Goal: Task Accomplishment & Management: Manage account settings

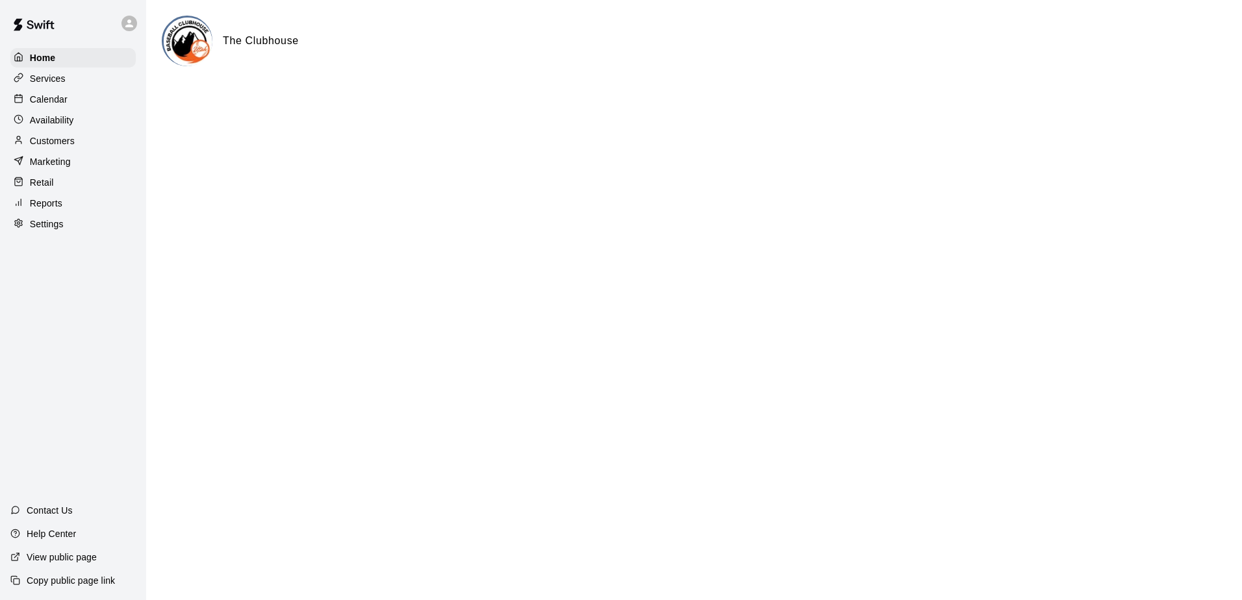
click at [70, 80] on div "Services" at bounding box center [72, 78] width 125 height 19
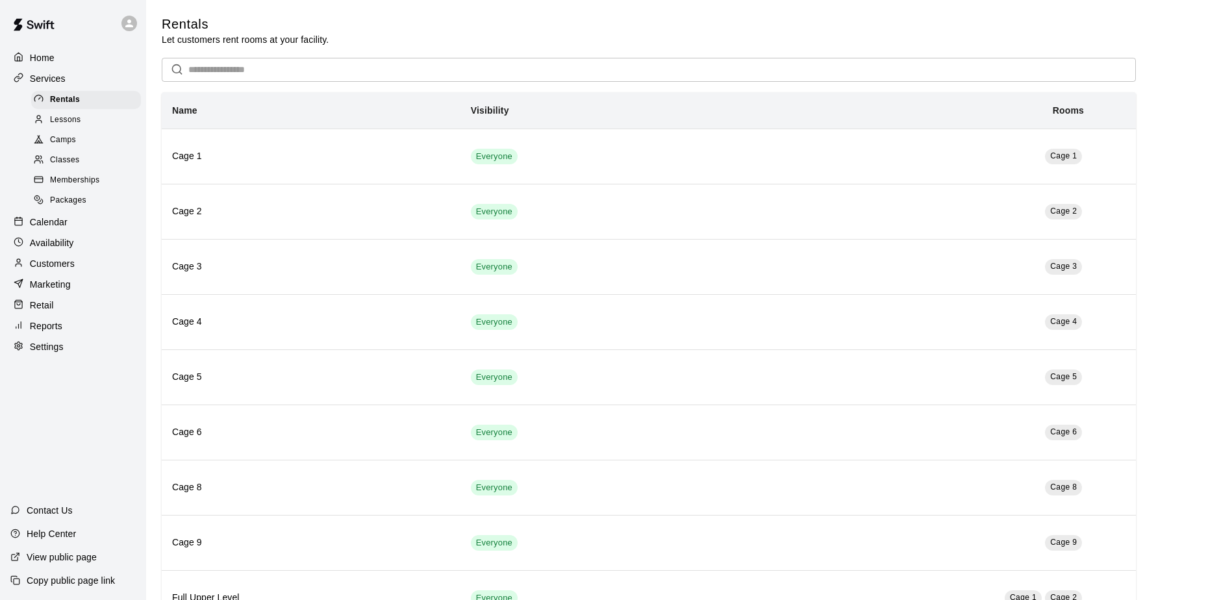
click at [64, 126] on span "Lessons" at bounding box center [65, 120] width 31 height 13
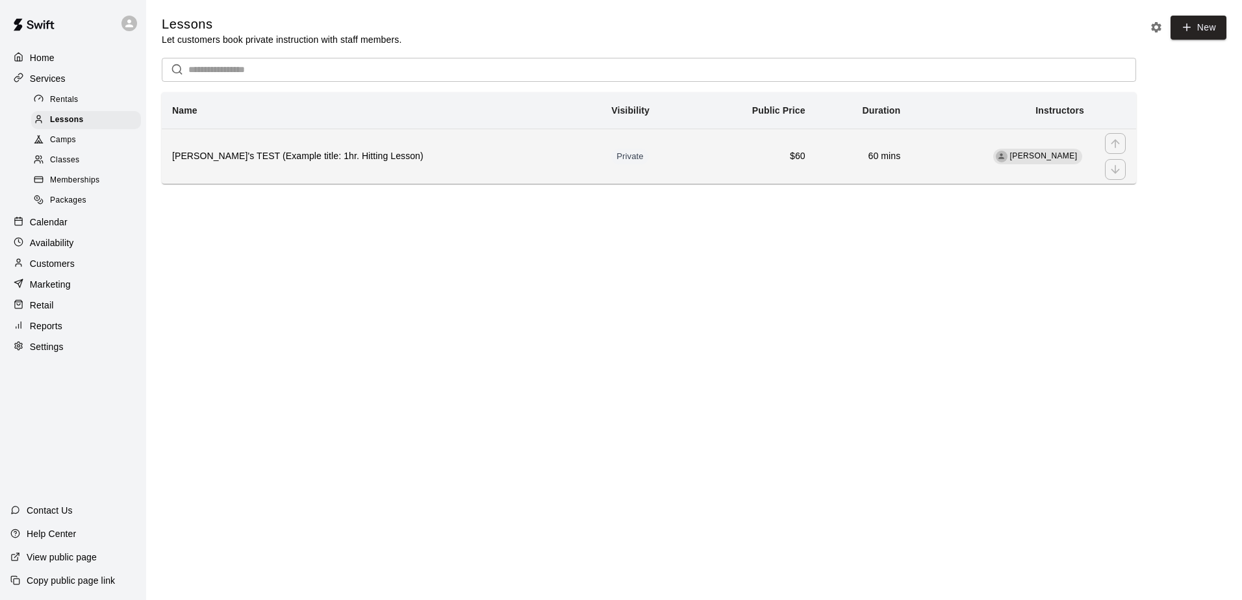
click at [734, 169] on td "$60" at bounding box center [756, 156] width 120 height 55
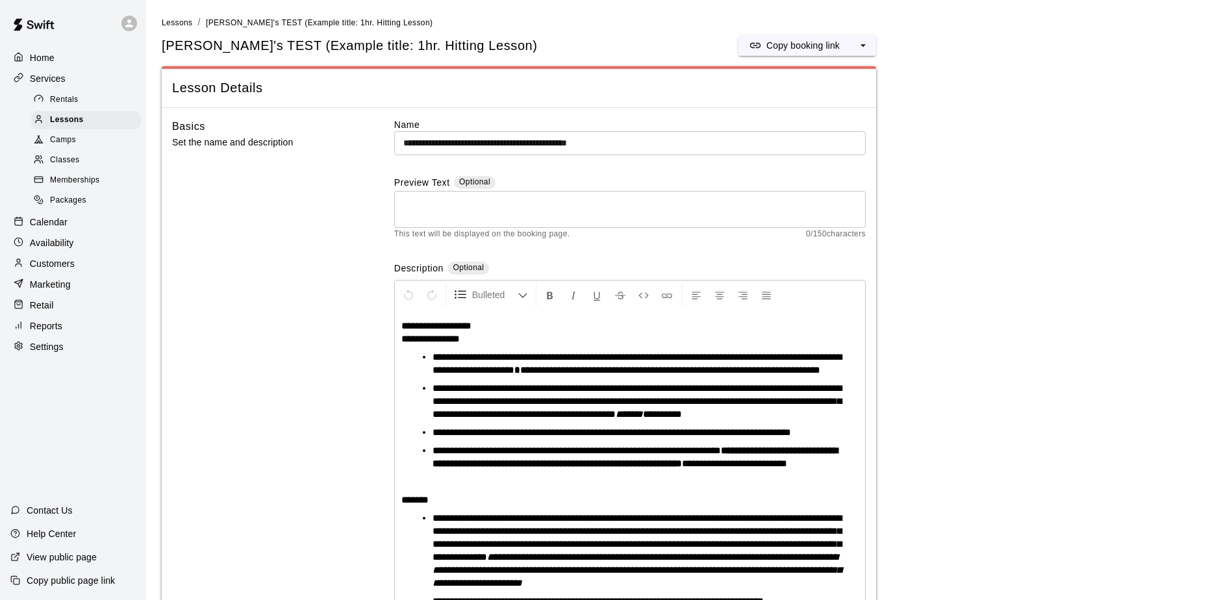
click at [44, 249] on p "Availability" at bounding box center [52, 242] width 44 height 13
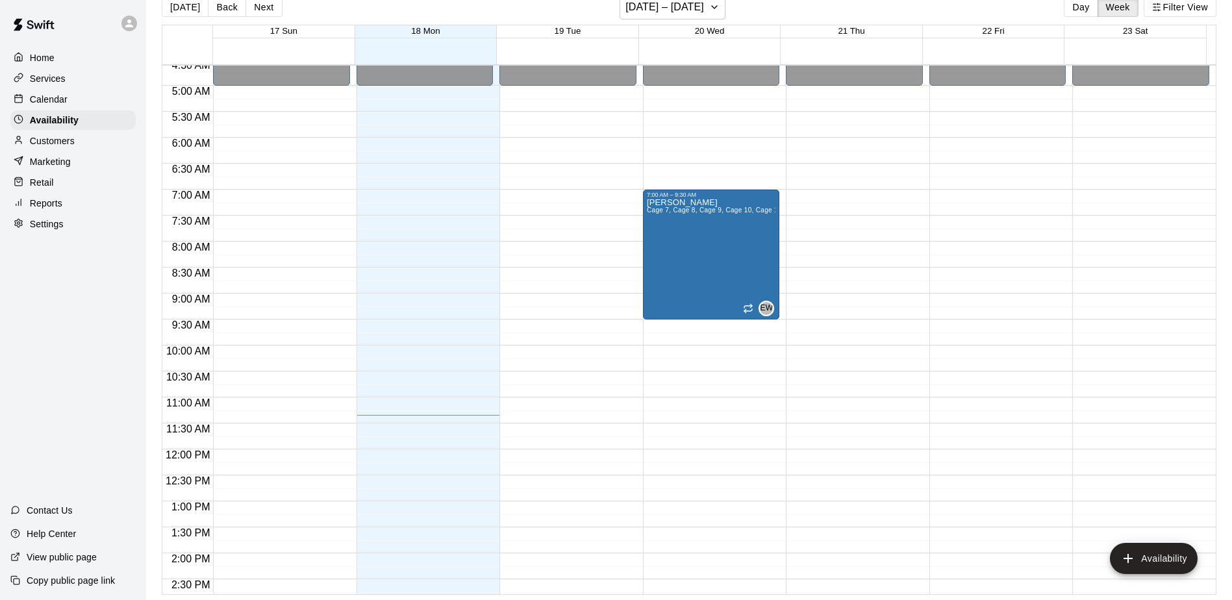
scroll to position [199, 0]
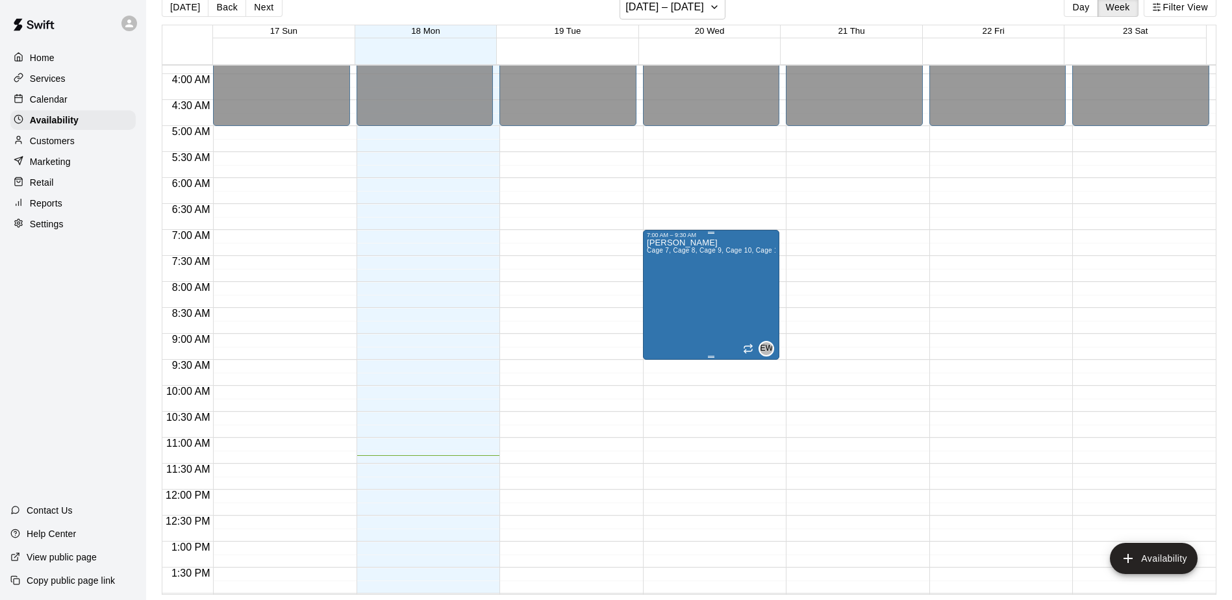
click at [742, 283] on div "Emily Wilde Cage 7, Cage 8, Cage 9, Cage 10, Cage 1 , Cage 2, Cage 3, Cage 4, C…" at bounding box center [711, 538] width 129 height 600
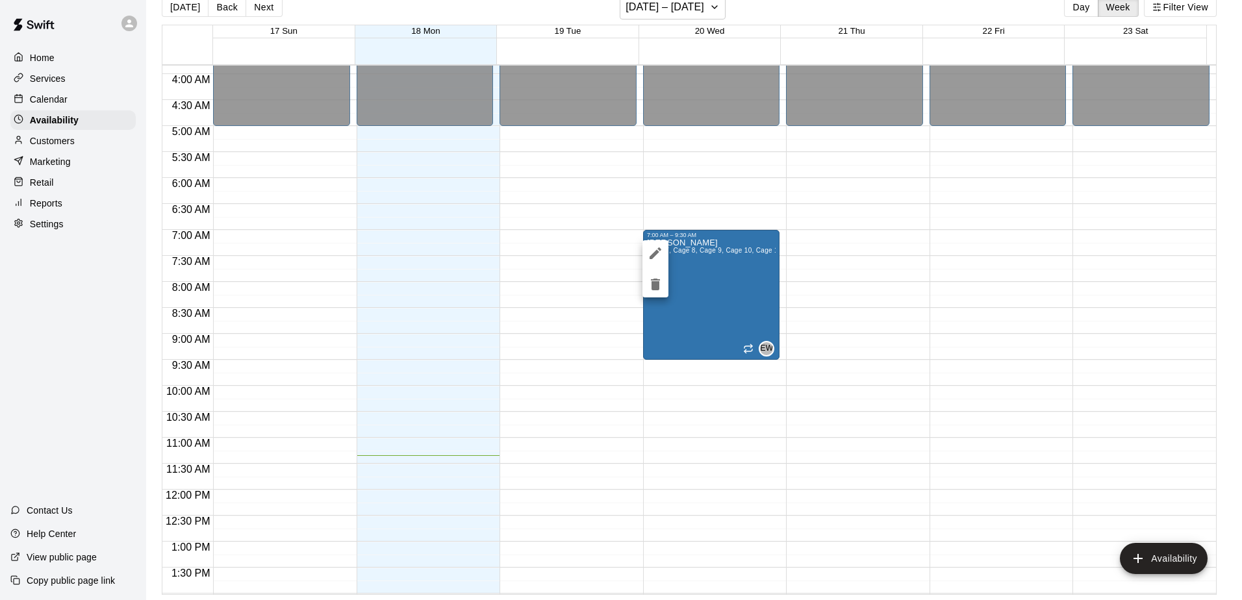
click at [653, 253] on icon "edit" at bounding box center [656, 254] width 16 height 16
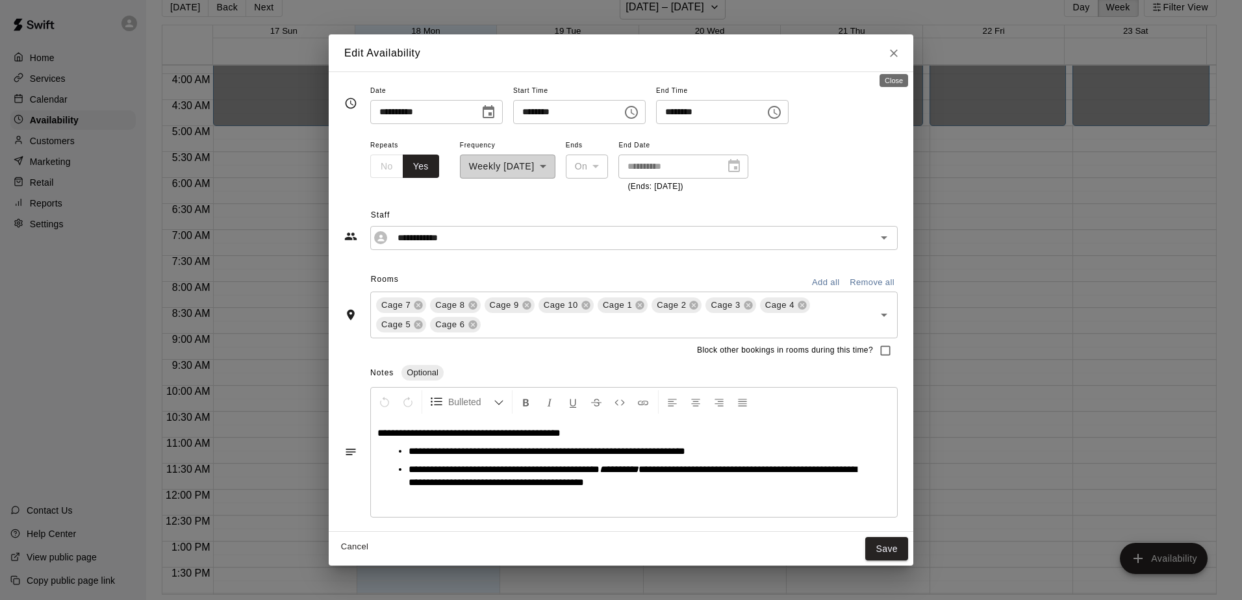
click at [901, 52] on button "Close" at bounding box center [893, 53] width 23 height 23
type input "**********"
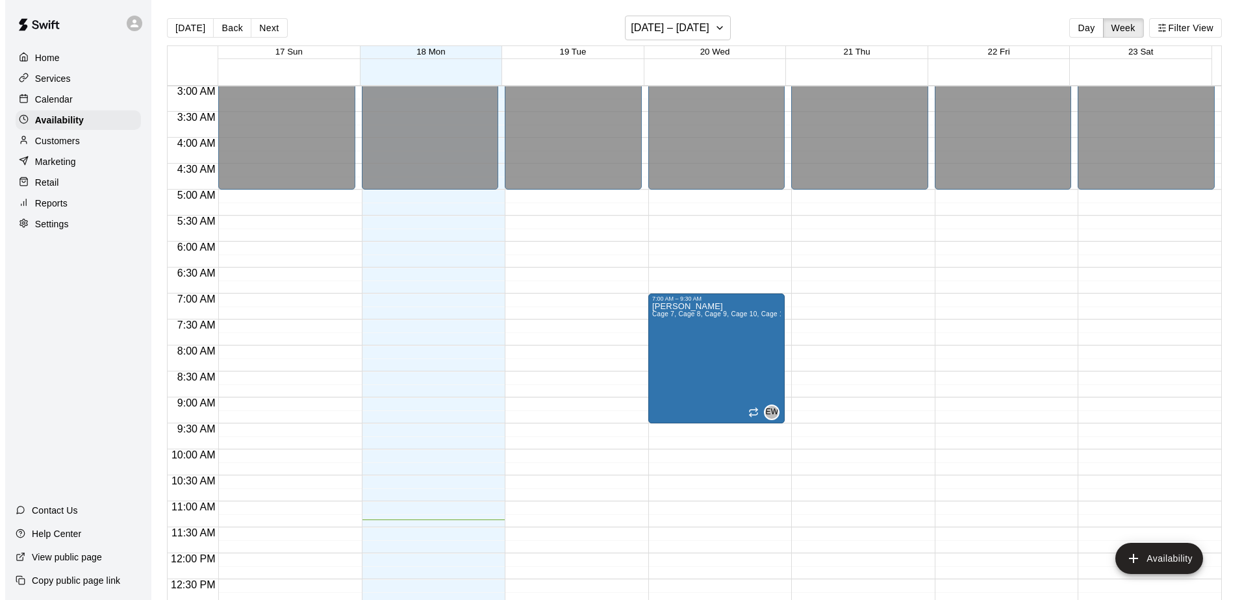
scroll to position [195, 0]
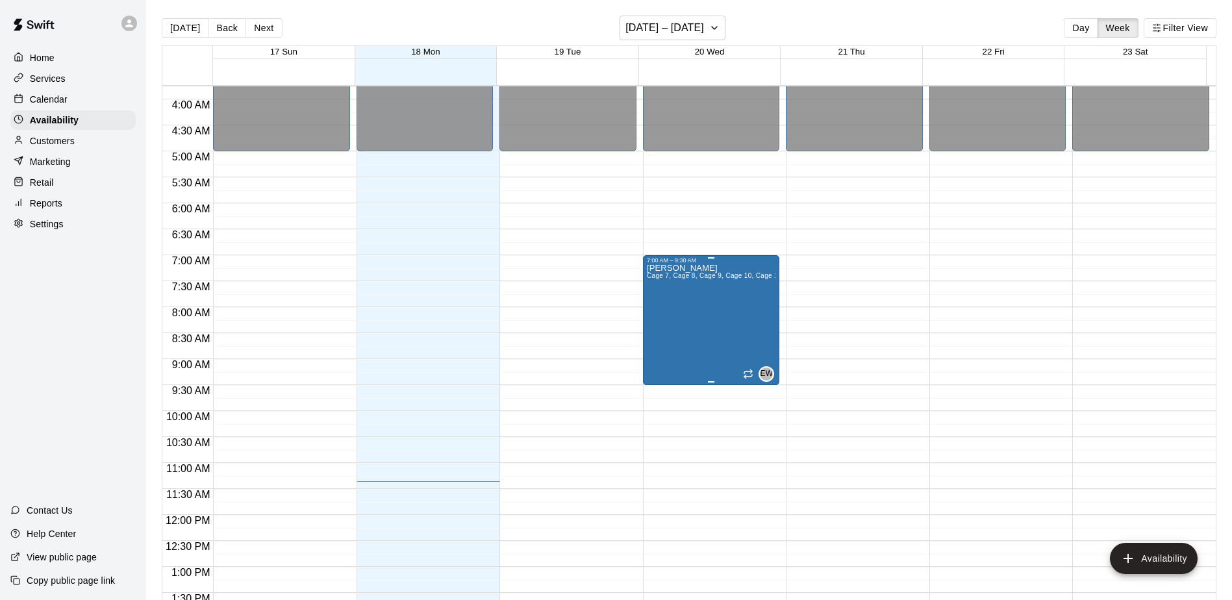
click at [708, 330] on div "Emily Wilde Cage 7, Cage 8, Cage 9, Cage 10, Cage 1 , Cage 2, Cage 3, Cage 4, C…" at bounding box center [711, 564] width 129 height 600
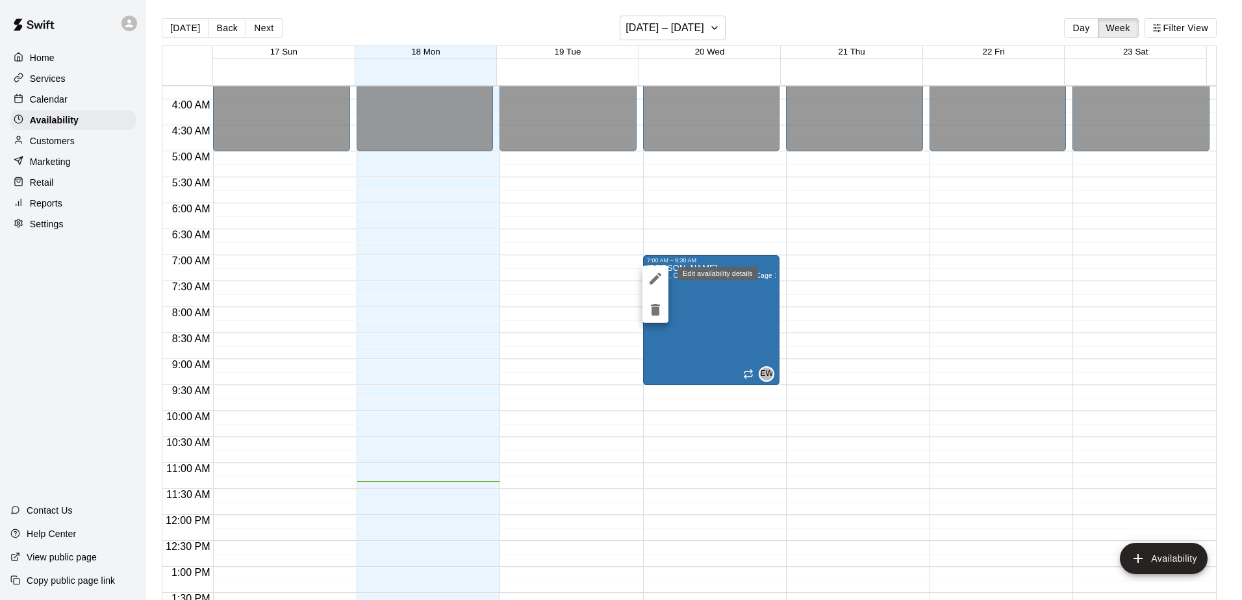
click at [656, 277] on icon "edit" at bounding box center [656, 279] width 12 height 12
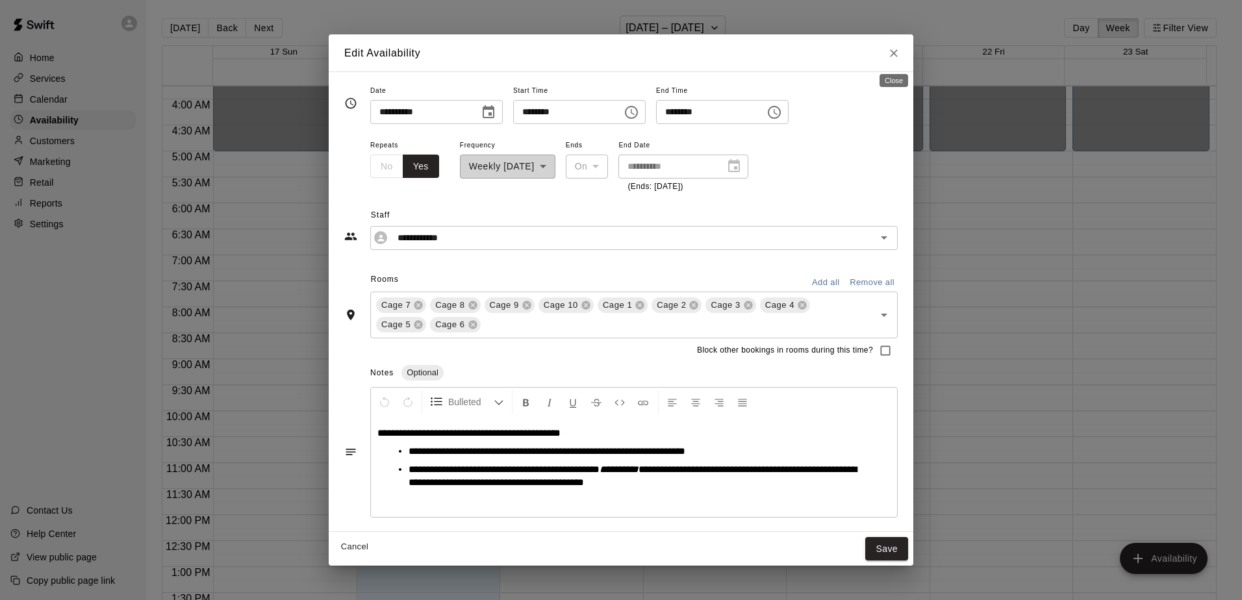
click at [887, 58] on button "Close" at bounding box center [893, 53] width 23 height 23
type input "**********"
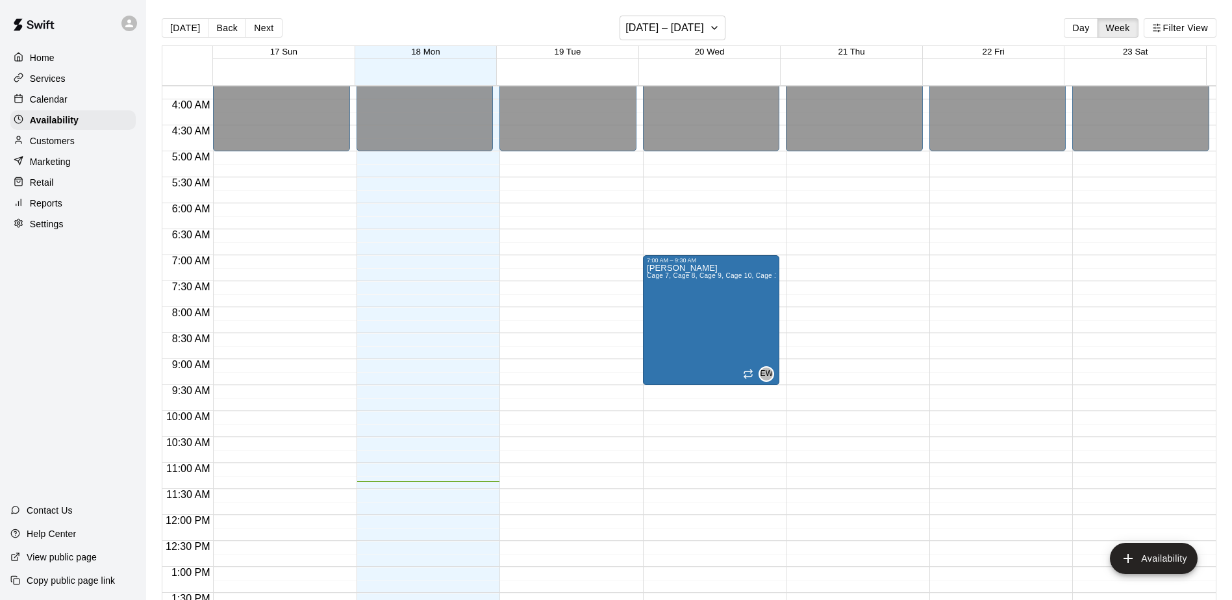
click at [54, 82] on p "Services" at bounding box center [48, 78] width 36 height 13
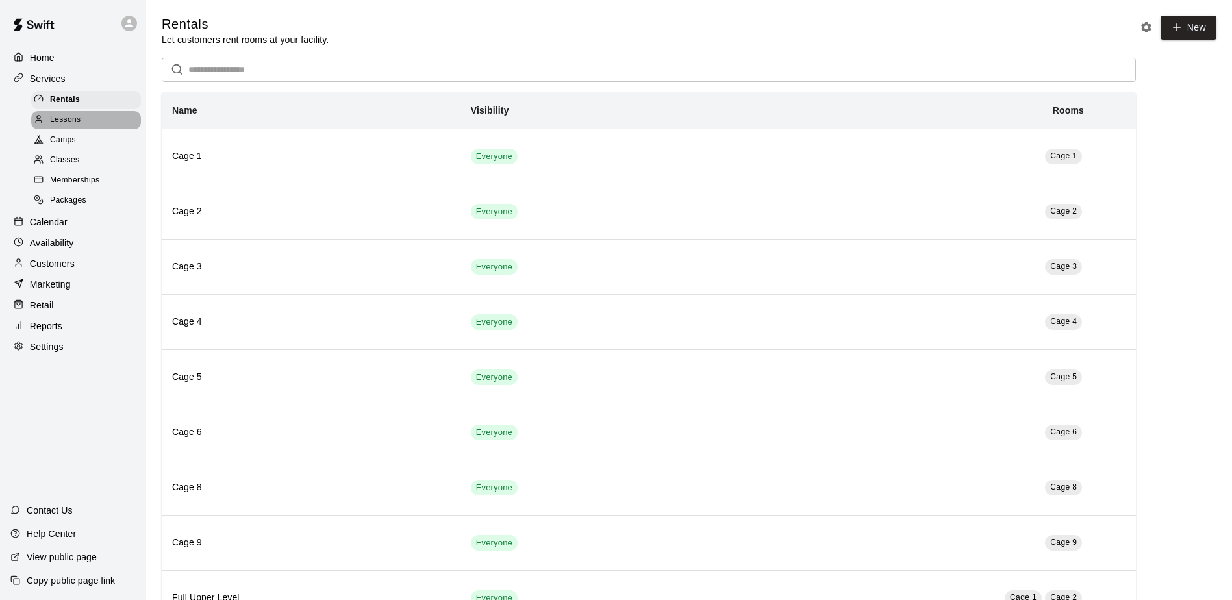
click at [77, 114] on div "Lessons" at bounding box center [86, 120] width 110 height 18
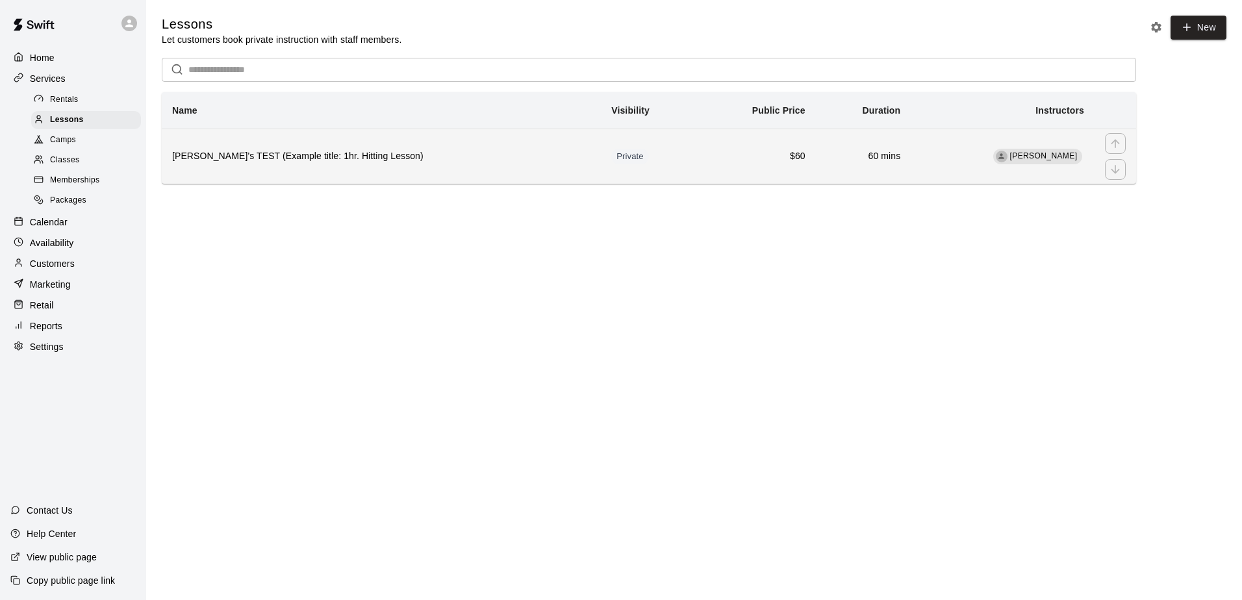
click at [386, 133] on th "[PERSON_NAME]'s TEST (Example title: 1hr. Hitting Lesson)" at bounding box center [381, 156] width 439 height 55
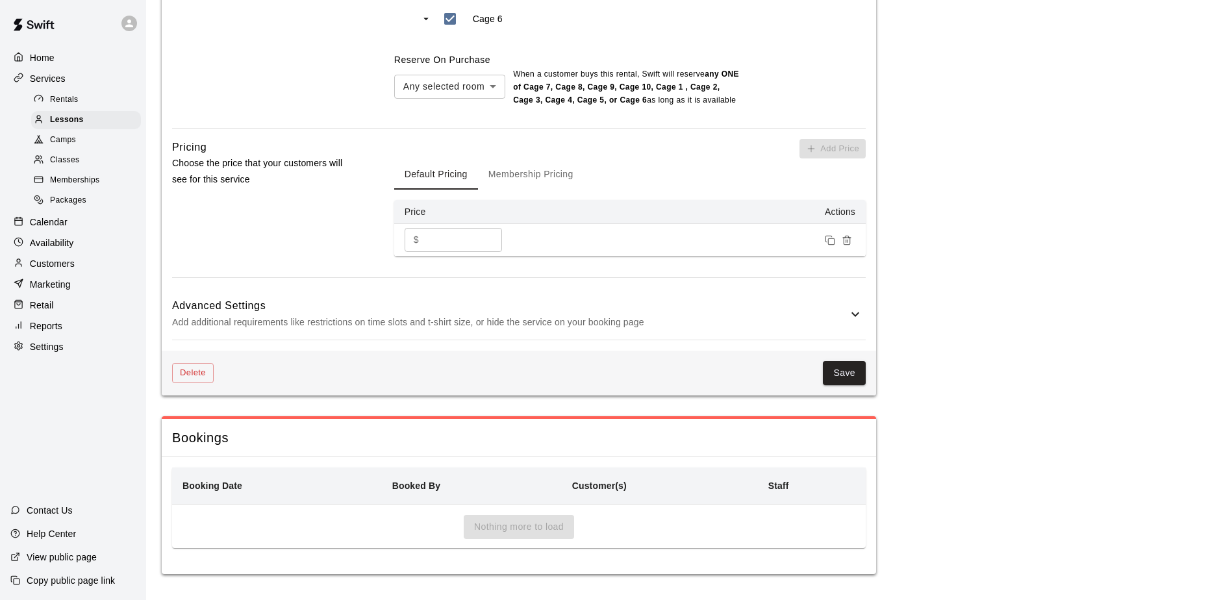
scroll to position [1184, 0]
click at [845, 309] on h6 "Advanced Settings" at bounding box center [510, 306] width 676 height 17
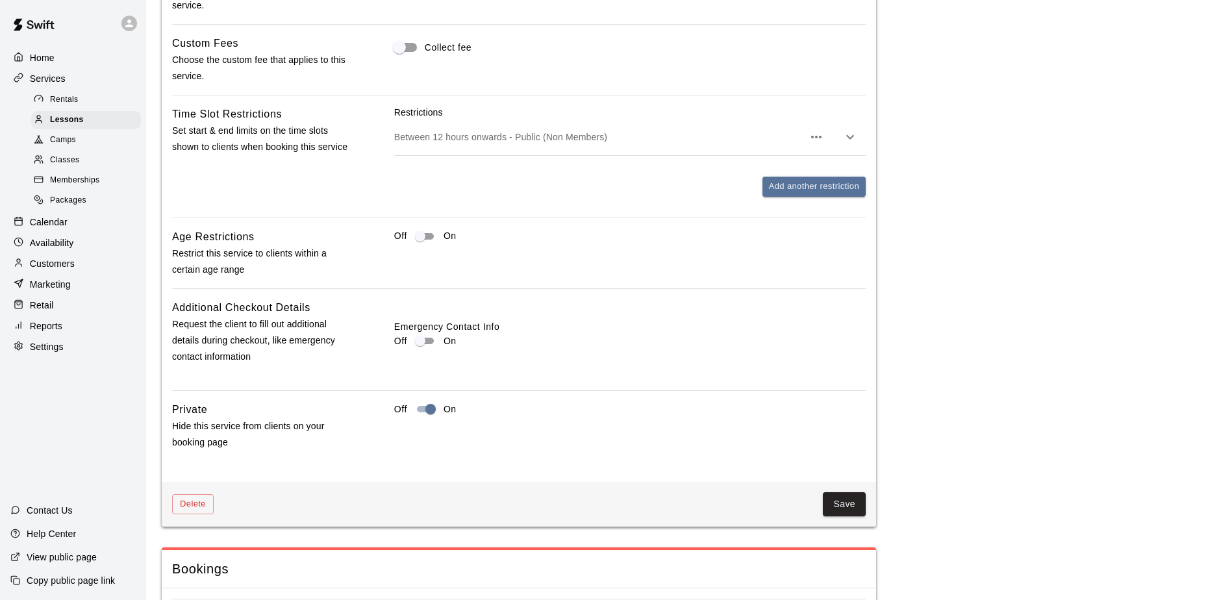
scroll to position [1574, 0]
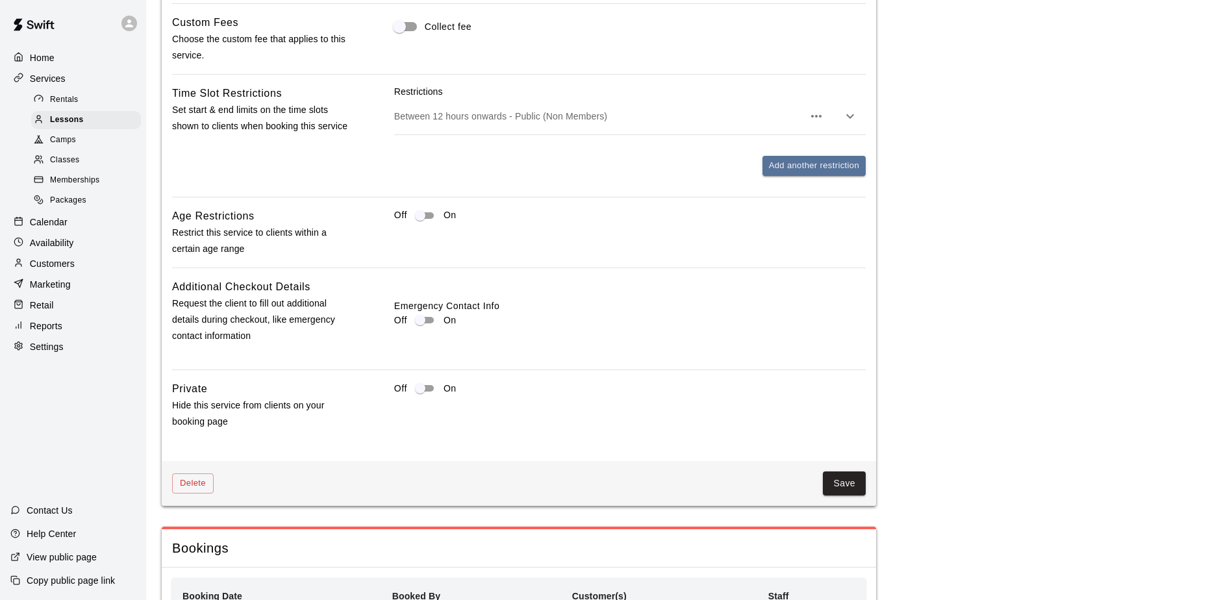
click at [847, 496] on button "Save" at bounding box center [844, 484] width 43 height 24
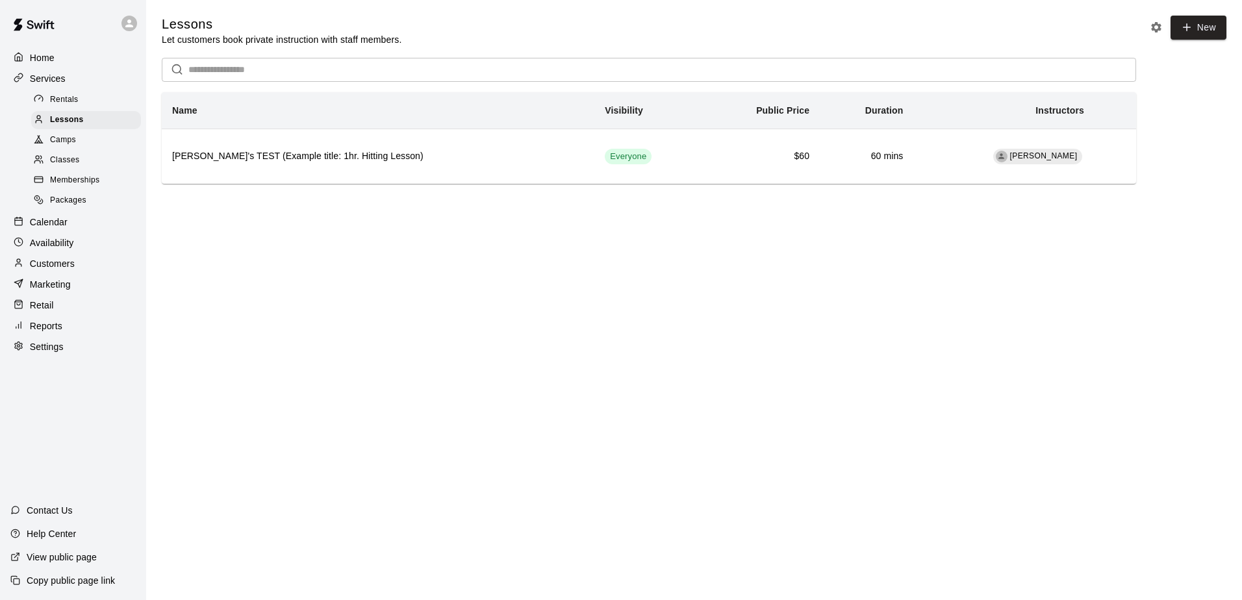
click at [77, 97] on span "Rentals" at bounding box center [64, 100] width 29 height 13
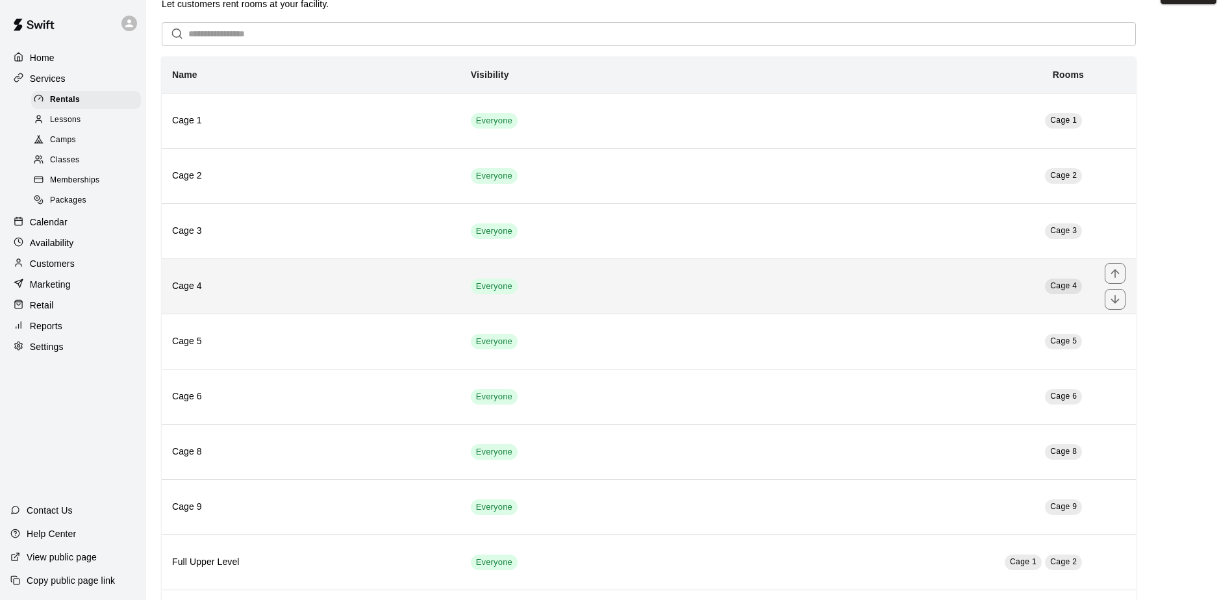
scroll to position [65, 0]
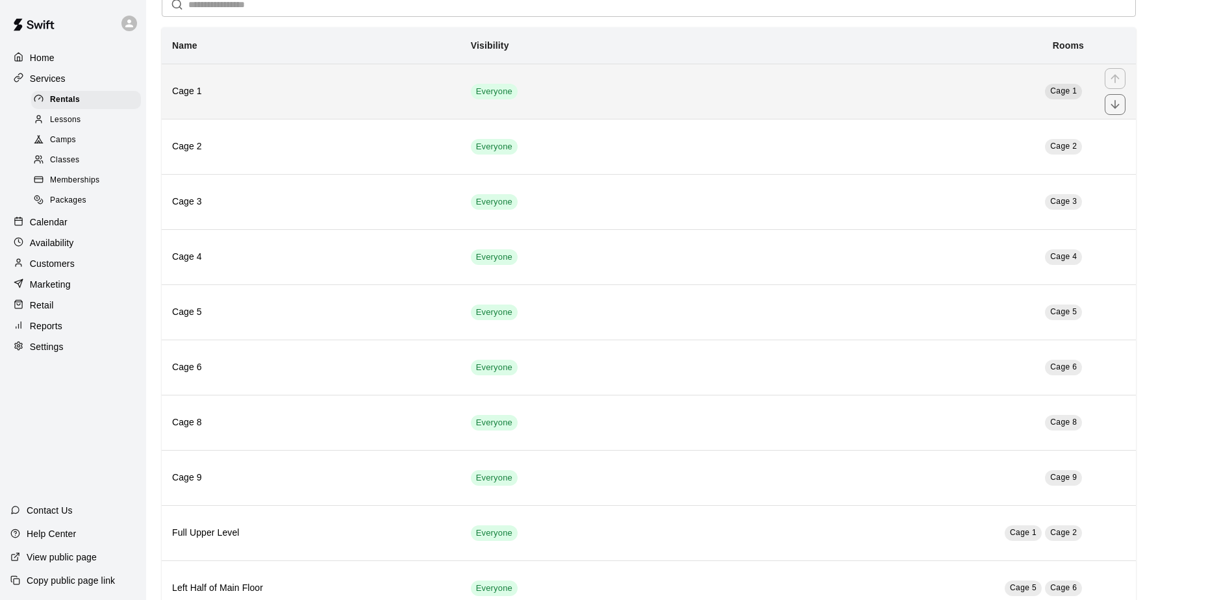
click at [317, 88] on h6 "Cage 1" at bounding box center [311, 91] width 278 height 14
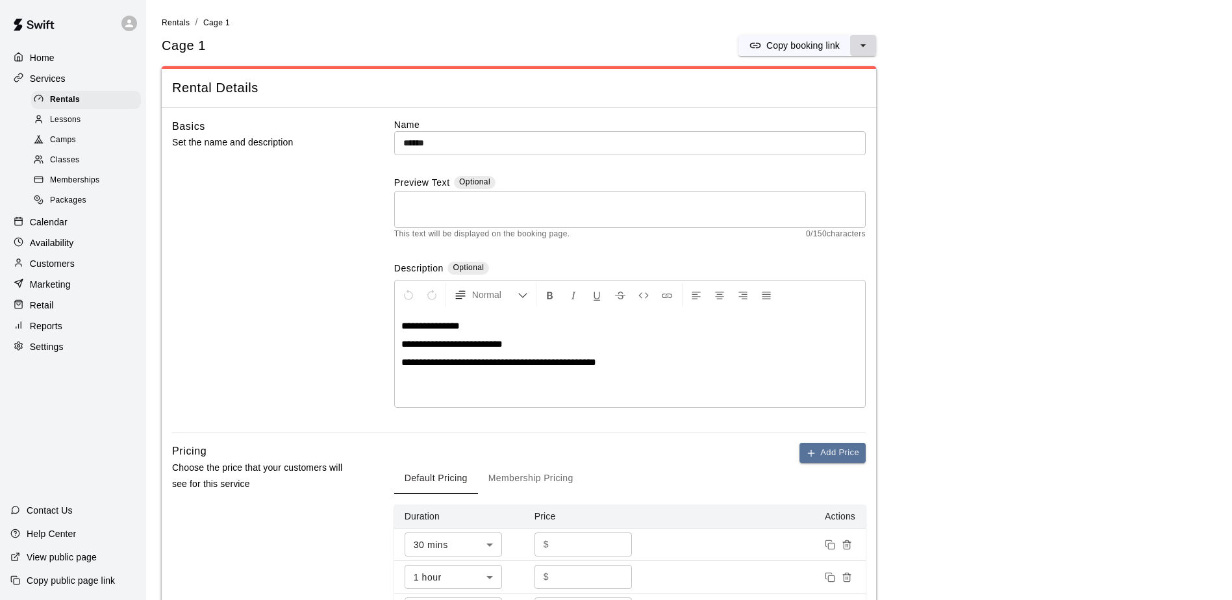
click at [863, 45] on icon "select merge strategy" at bounding box center [863, 45] width 5 height 3
click at [803, 45] on p "Copy booking link" at bounding box center [803, 45] width 73 height 13
click at [652, 20] on ol "Rentals / Cage 1" at bounding box center [689, 23] width 1055 height 14
click at [93, 103] on div "Rentals" at bounding box center [86, 100] width 110 height 18
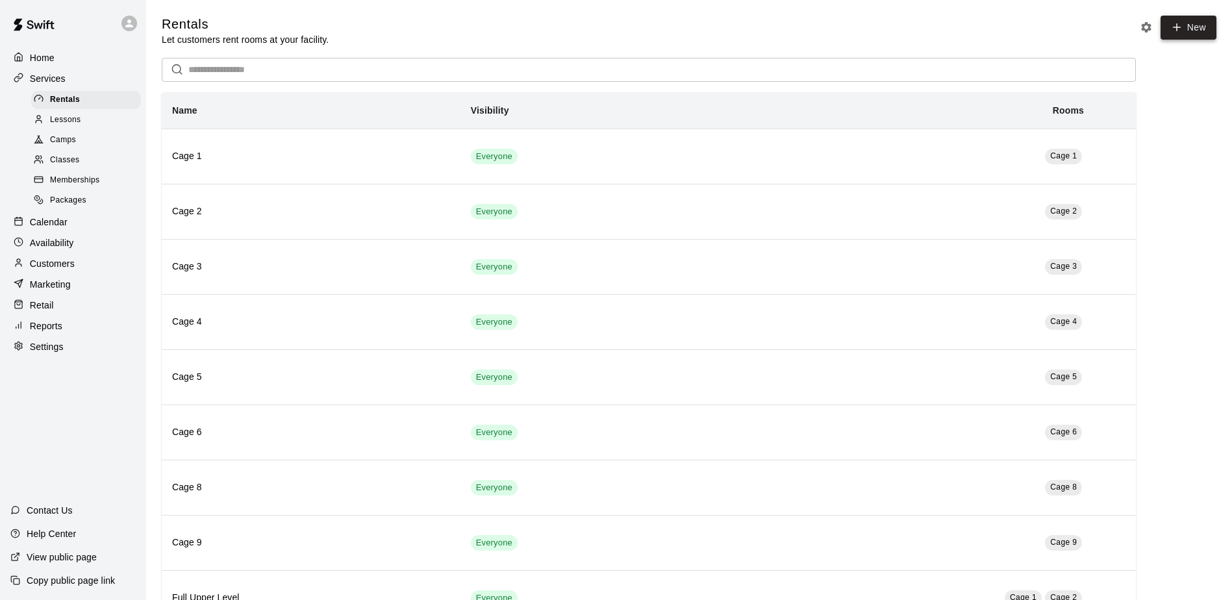
click at [1173, 27] on icon at bounding box center [1177, 27] width 12 height 12
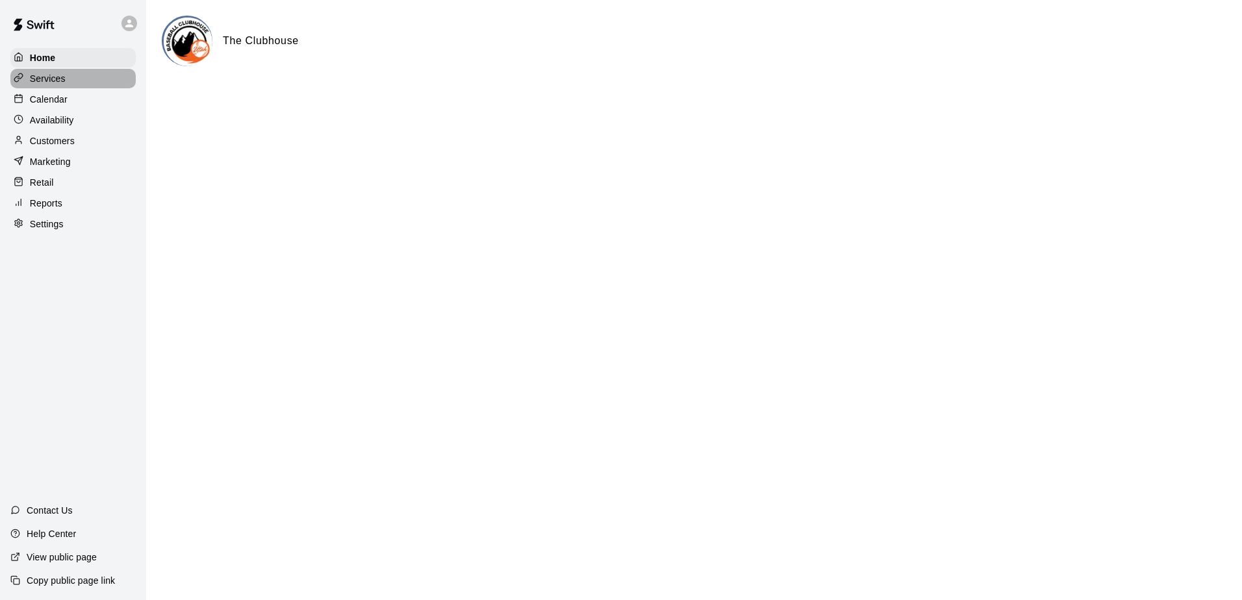
click at [47, 81] on p "Services" at bounding box center [48, 78] width 36 height 13
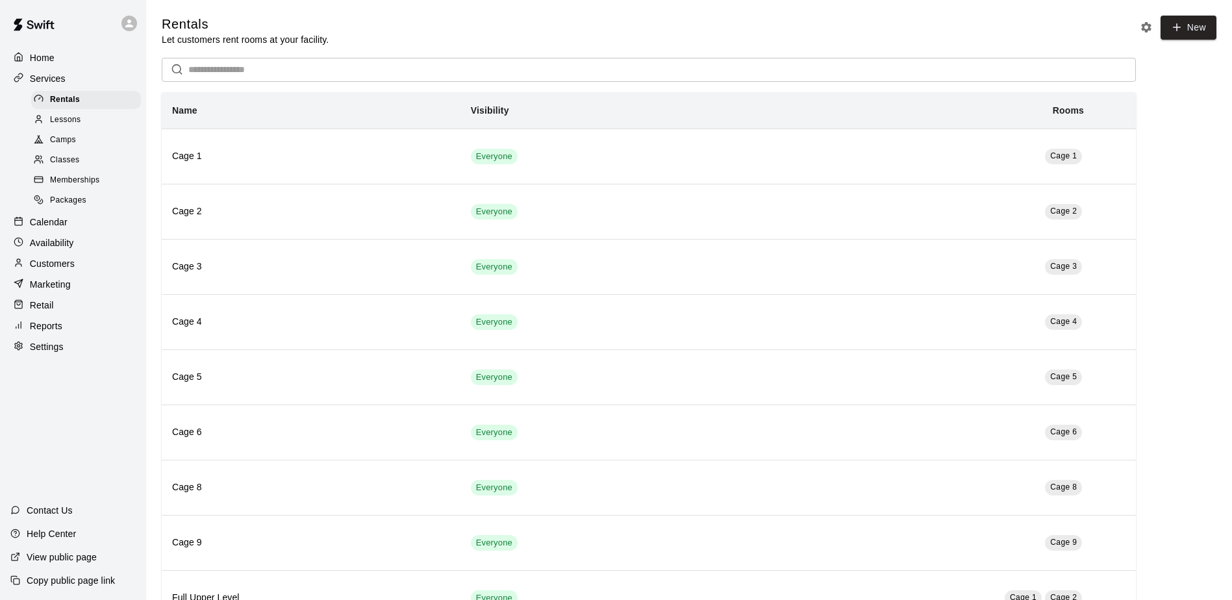
click at [68, 127] on span "Lessons" at bounding box center [65, 120] width 31 height 13
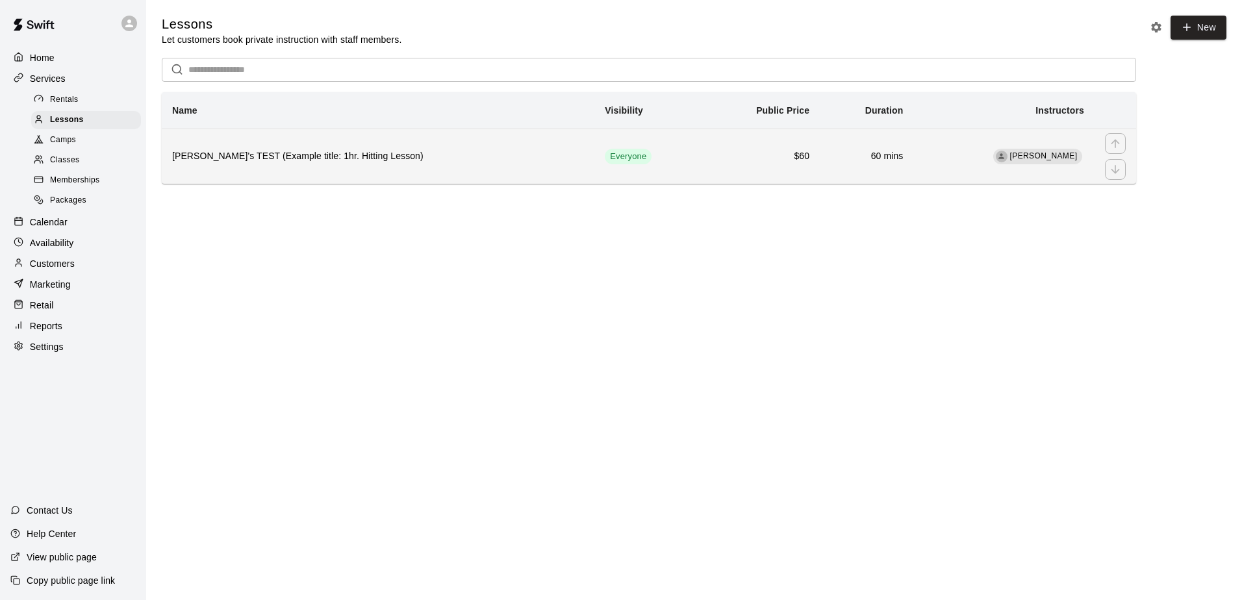
click at [398, 164] on h6 "[PERSON_NAME]'s TEST (Example title: 1hr. Hitting Lesson)" at bounding box center [378, 156] width 412 height 14
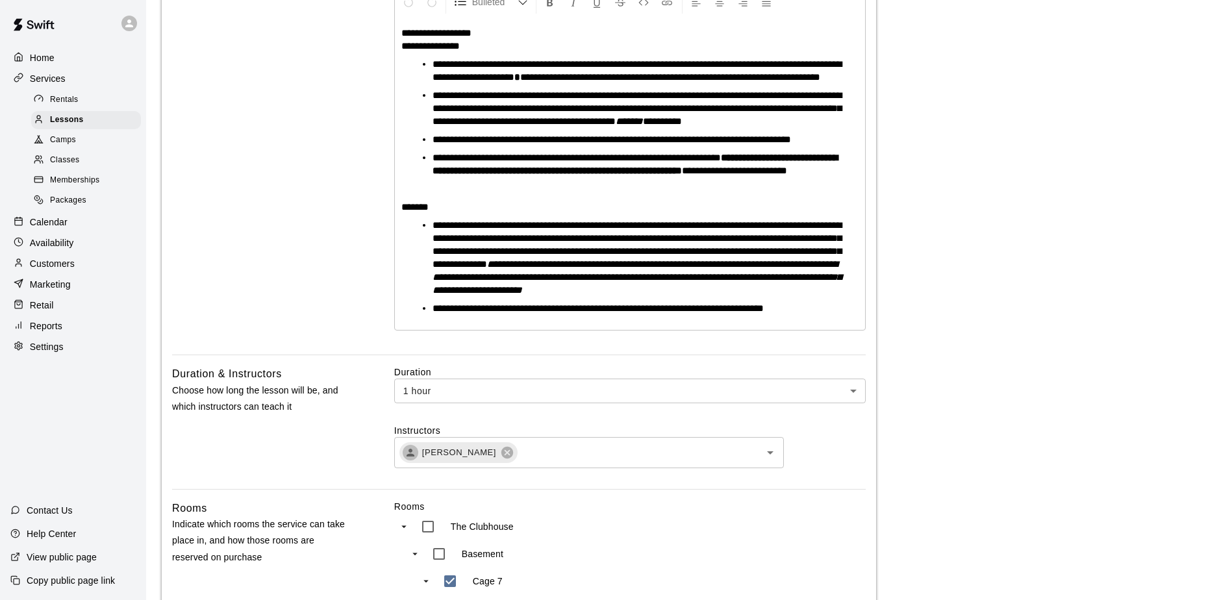
scroll to position [294, 0]
click at [60, 353] on p "Settings" at bounding box center [47, 346] width 34 height 13
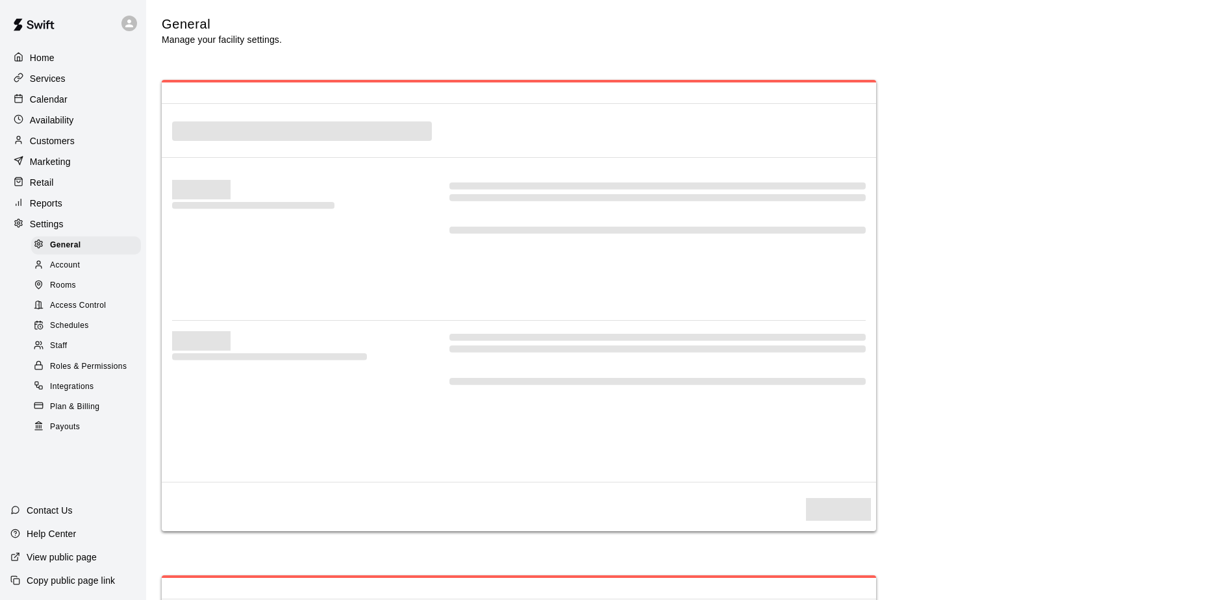
select select "**"
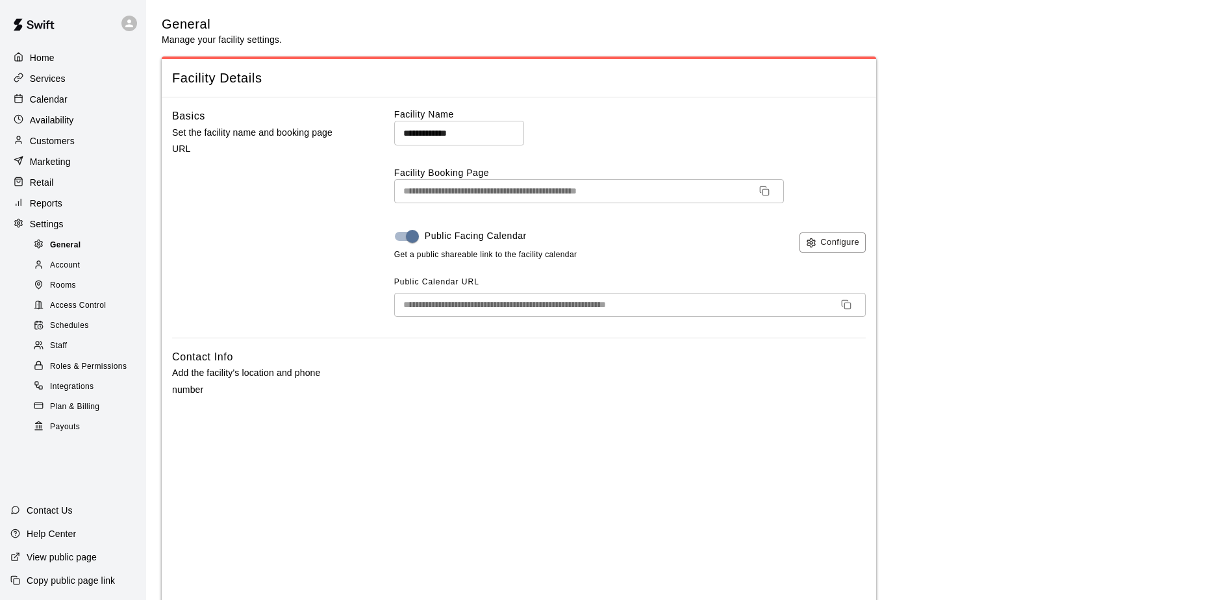
click at [104, 255] on div "General" at bounding box center [86, 245] width 110 height 18
click at [68, 80] on div "Services" at bounding box center [72, 78] width 125 height 19
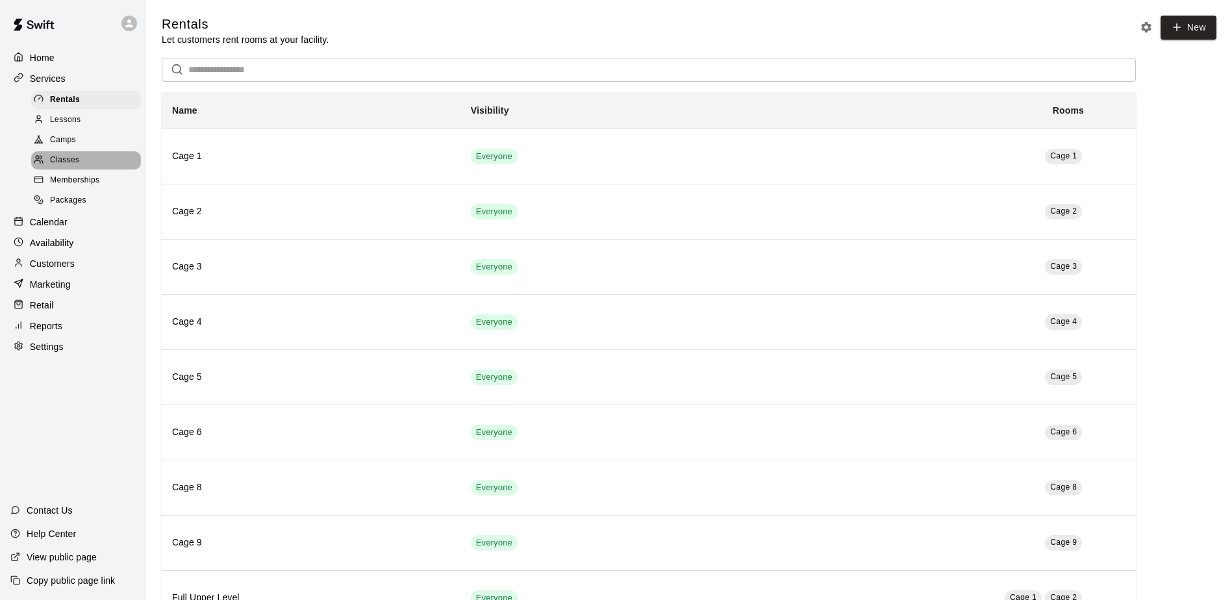
click at [75, 164] on span "Classes" at bounding box center [64, 160] width 29 height 13
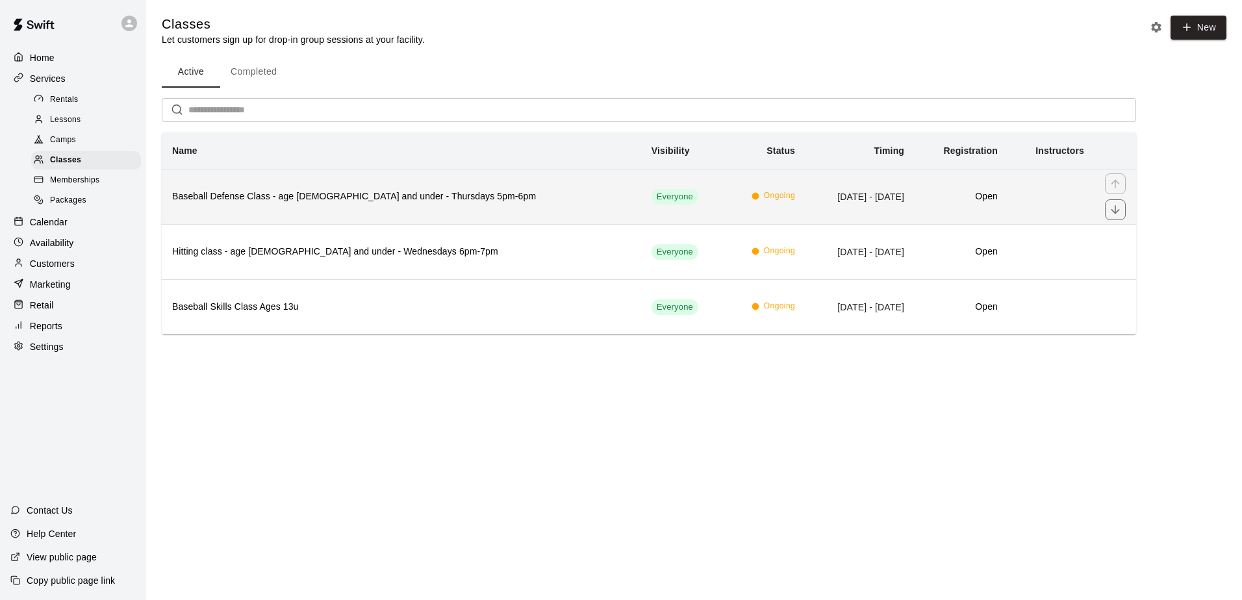
click at [900, 184] on td "[DATE] - [DATE]" at bounding box center [860, 196] width 109 height 55
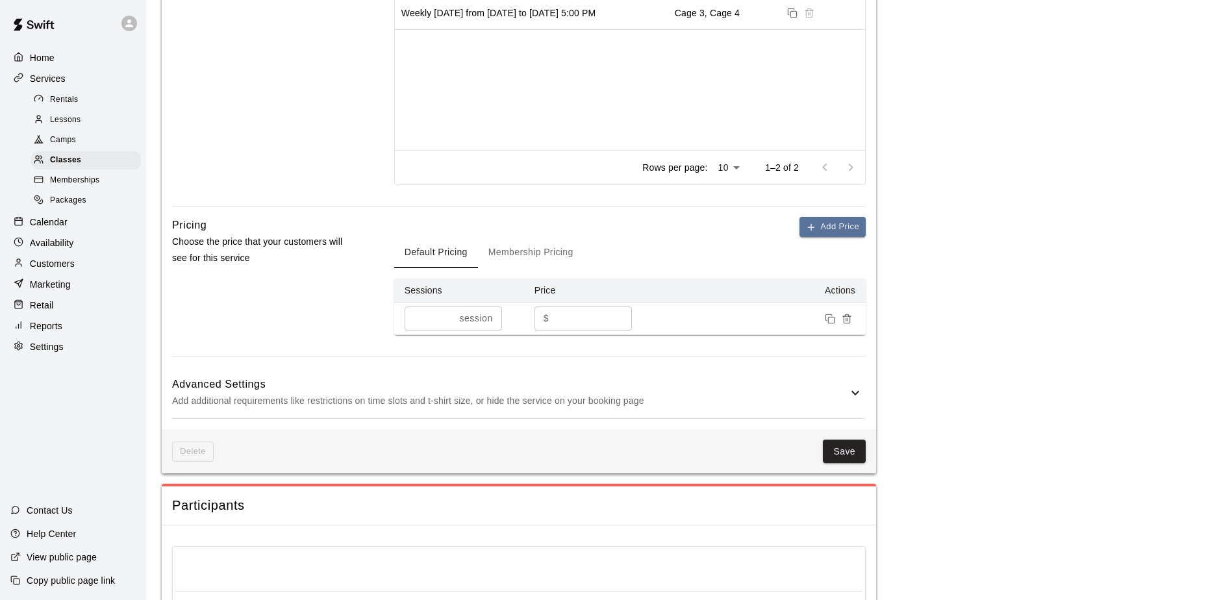
scroll to position [620, 0]
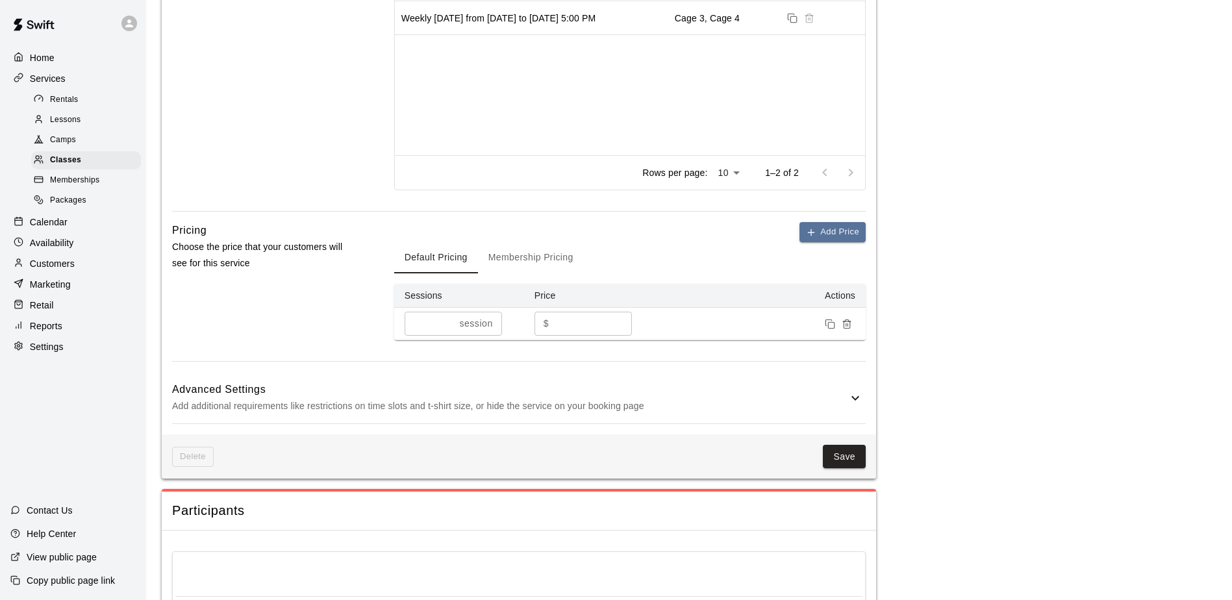
click at [854, 406] on icon at bounding box center [856, 398] width 16 height 16
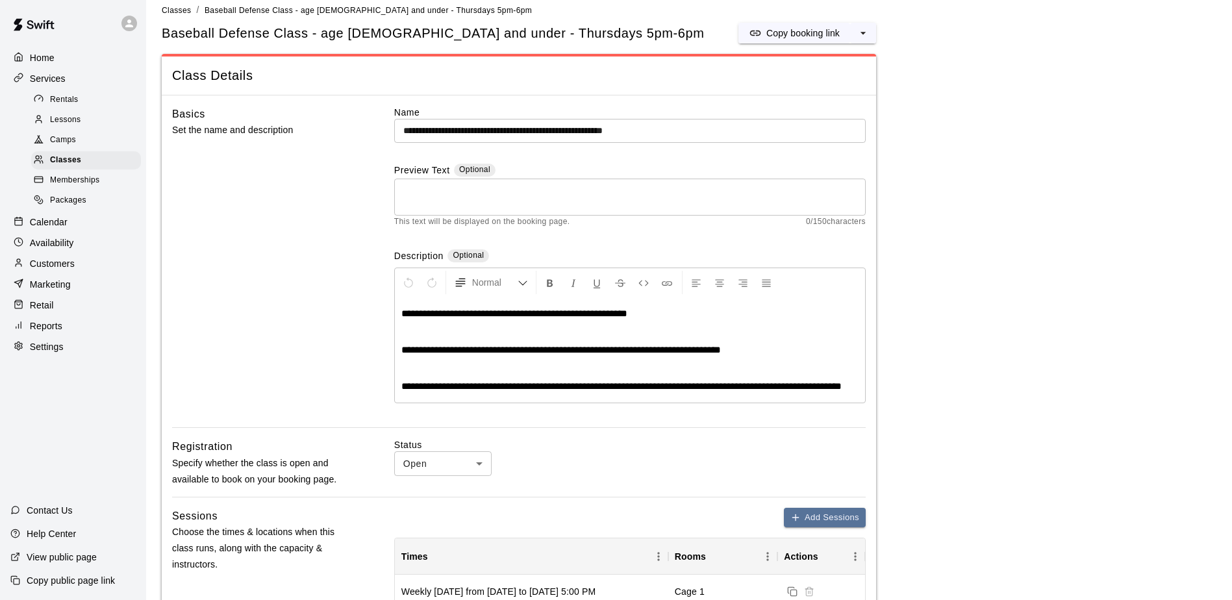
scroll to position [0, 0]
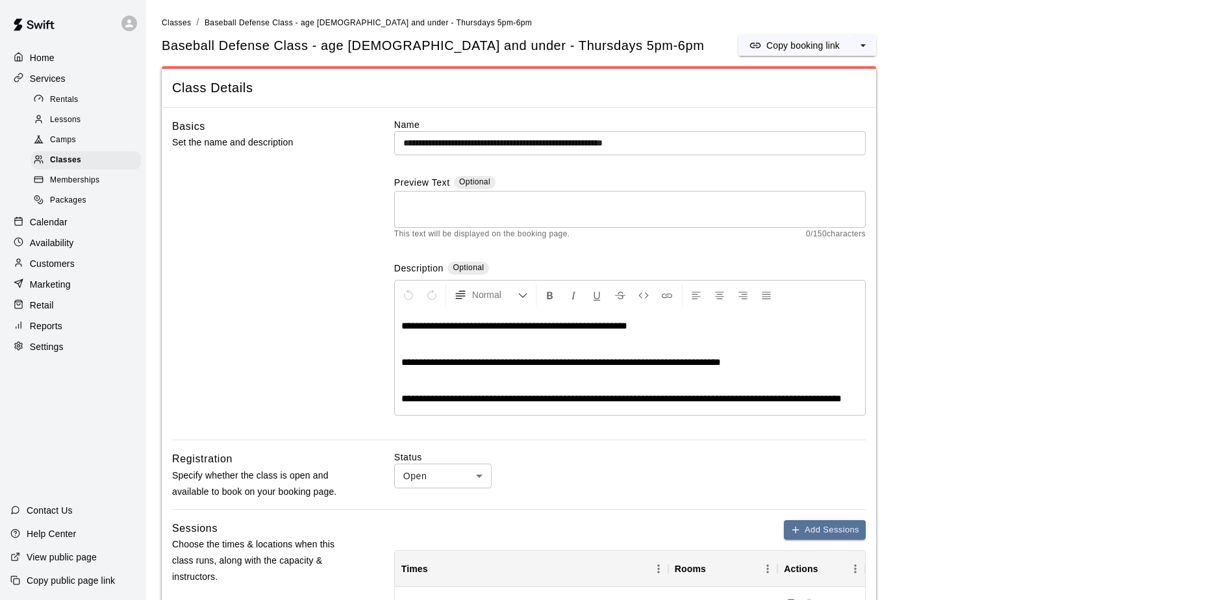
click at [62, 83] on p "Services" at bounding box center [48, 78] width 36 height 13
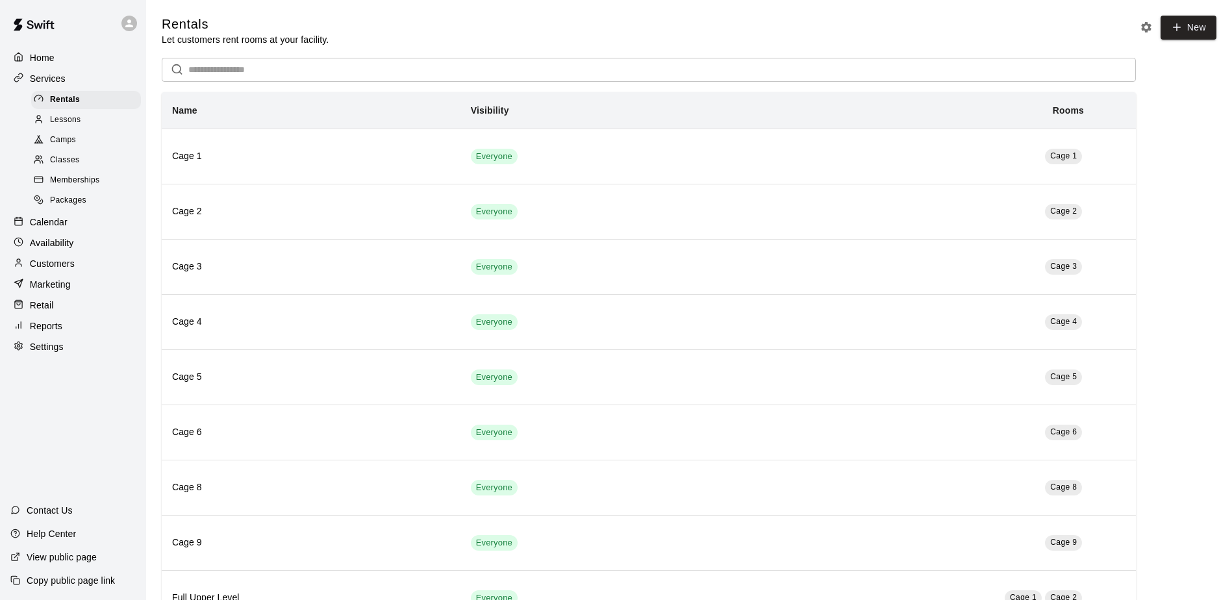
click at [1149, 33] on icon "Rental settings" at bounding box center [1146, 27] width 13 height 13
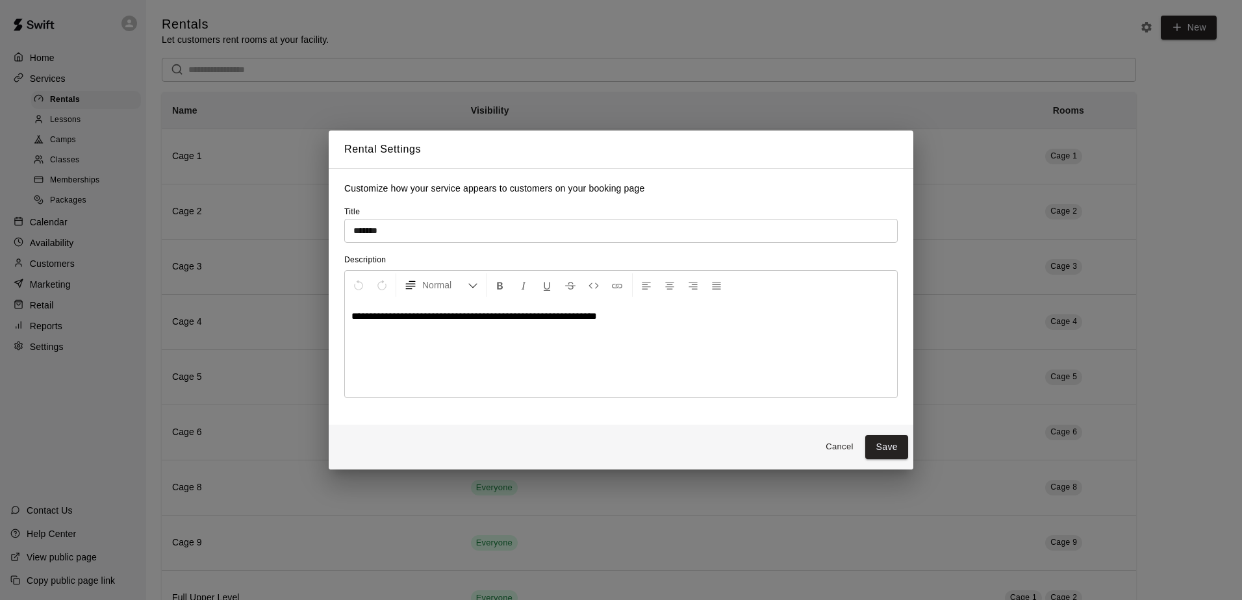
click at [828, 446] on button "Cancel" at bounding box center [840, 447] width 42 height 20
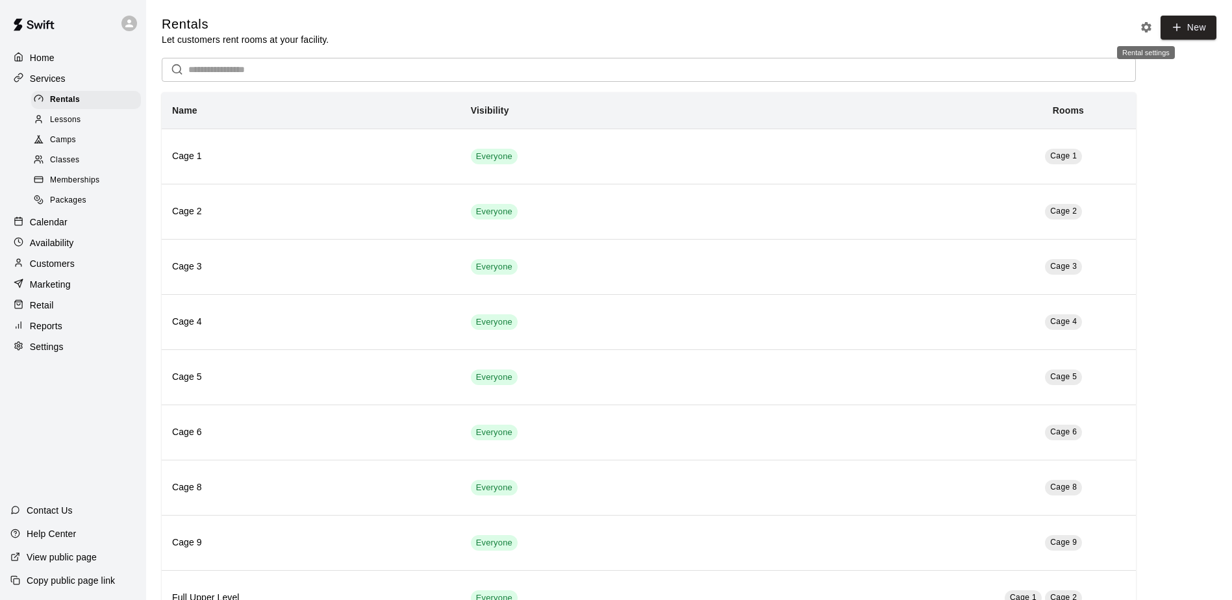
click at [1140, 26] on icon "Rental settings" at bounding box center [1146, 27] width 13 height 13
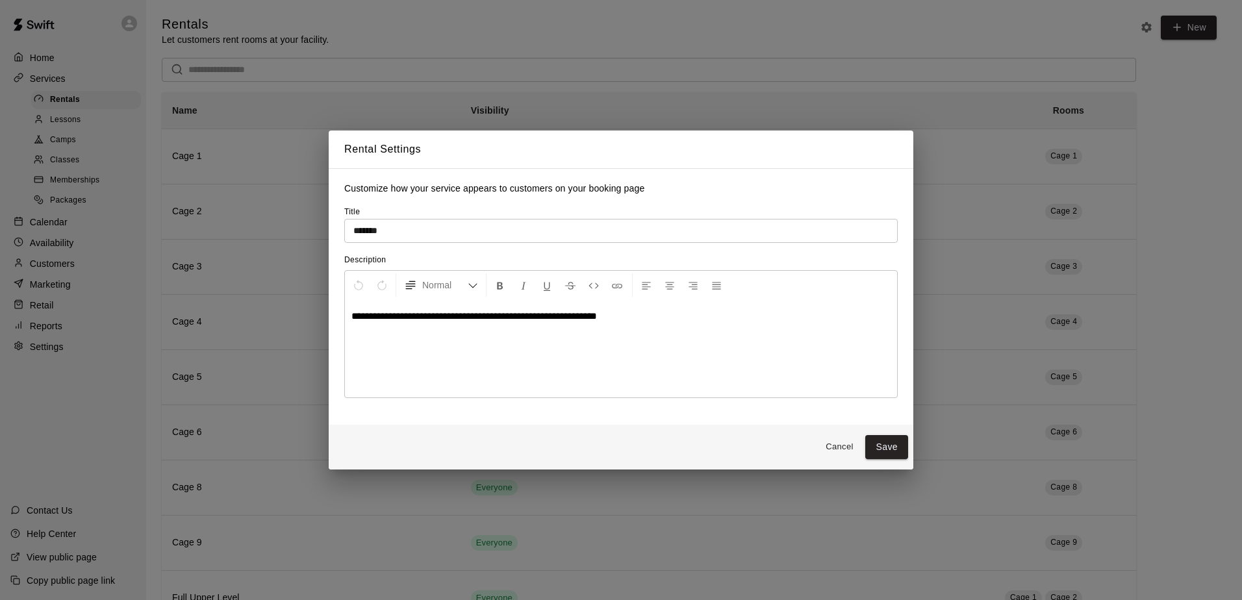
click at [847, 442] on button "Cancel" at bounding box center [840, 447] width 42 height 20
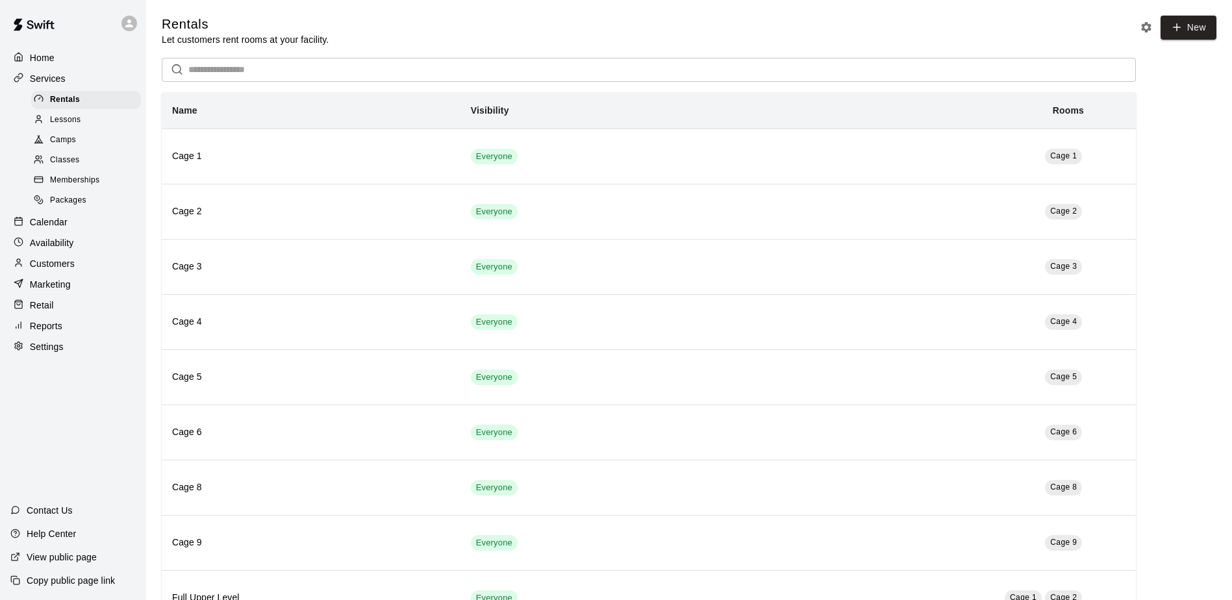
click at [50, 353] on p "Settings" at bounding box center [47, 346] width 34 height 13
select select "**"
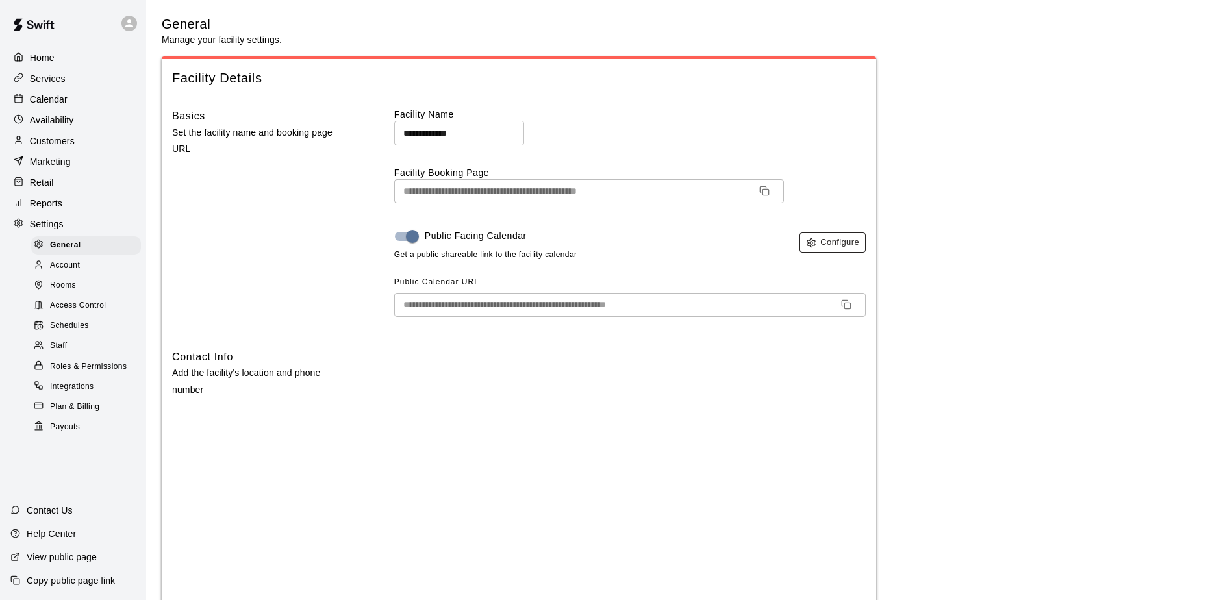
click at [843, 241] on button "Configure" at bounding box center [833, 243] width 66 height 20
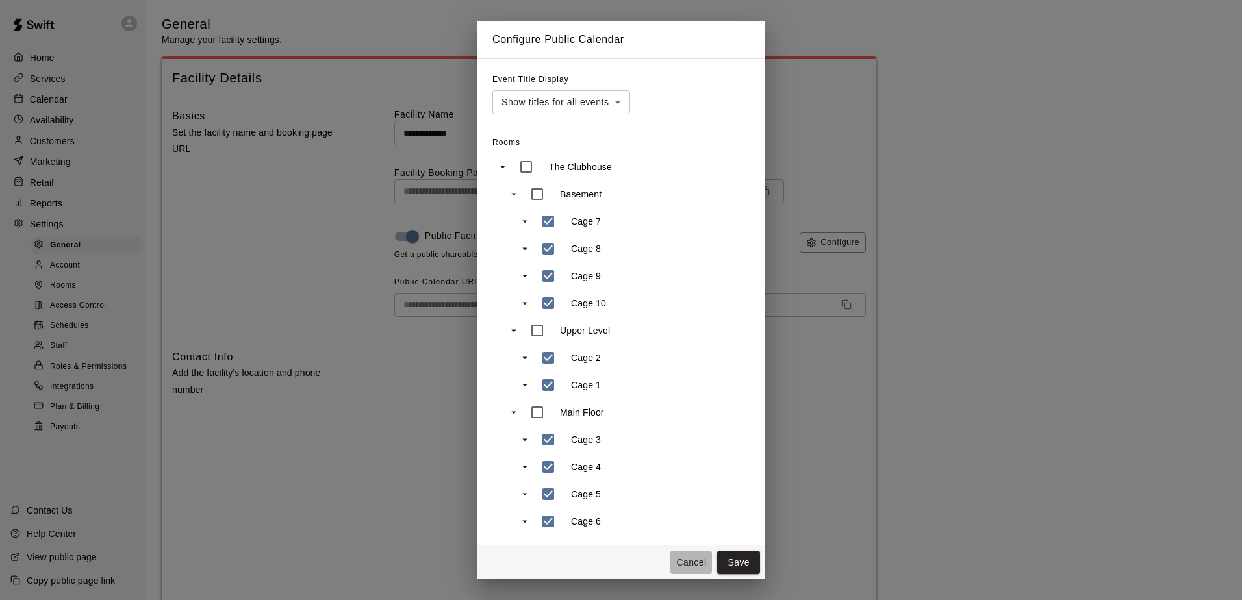
drag, startPoint x: 689, startPoint y: 561, endPoint x: 685, endPoint y: 552, distance: 9.7
click at [689, 561] on button "Cancel" at bounding box center [691, 563] width 42 height 24
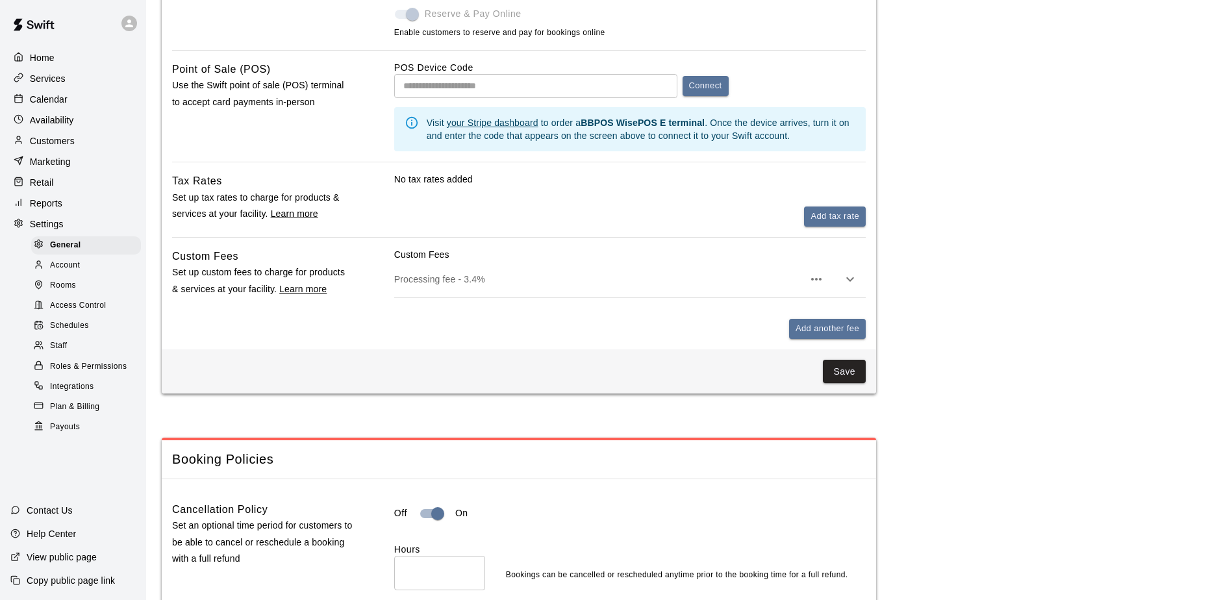
scroll to position [389, 0]
